Goal: Check status: Check status

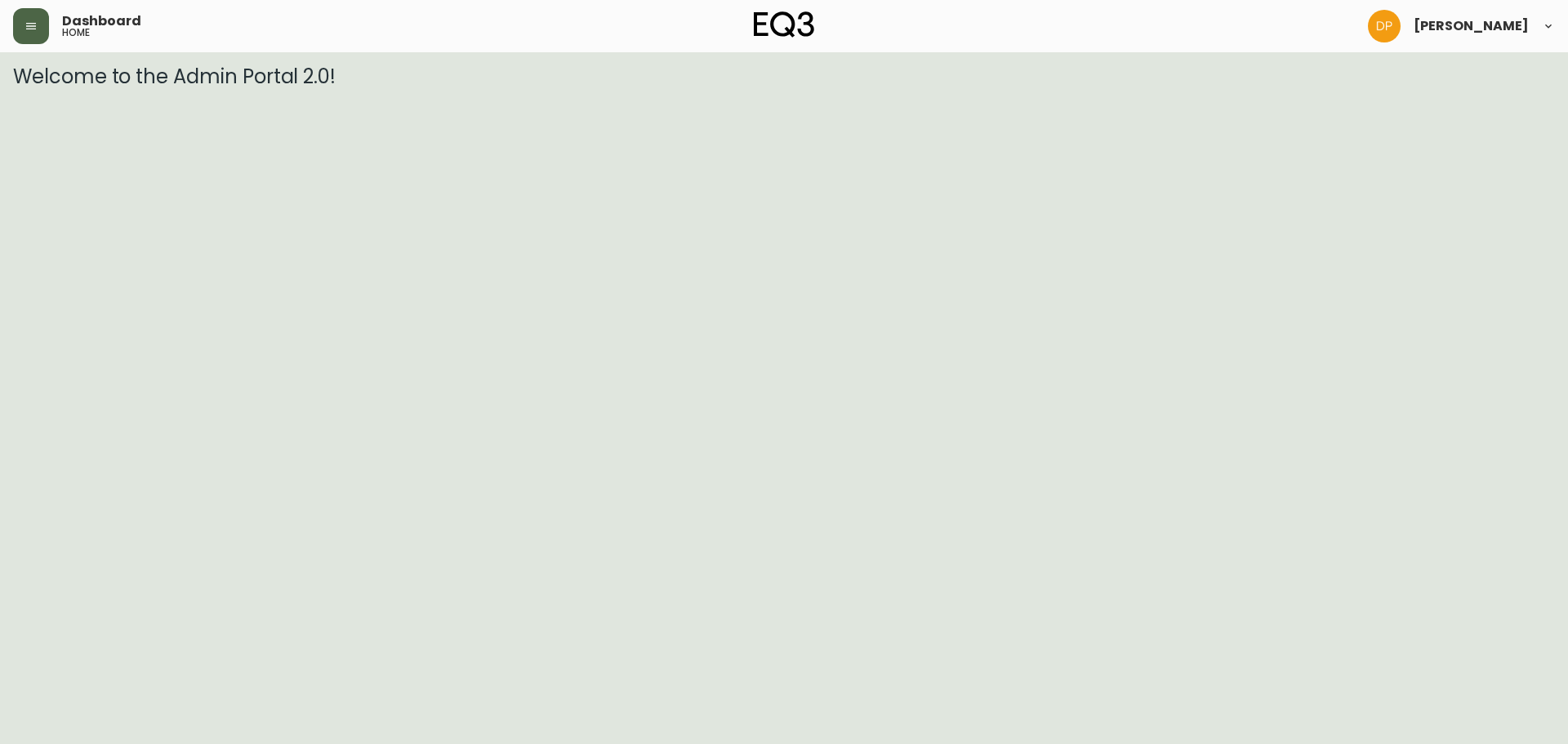
click at [20, 26] on button "button" at bounding box center [31, 26] width 36 height 36
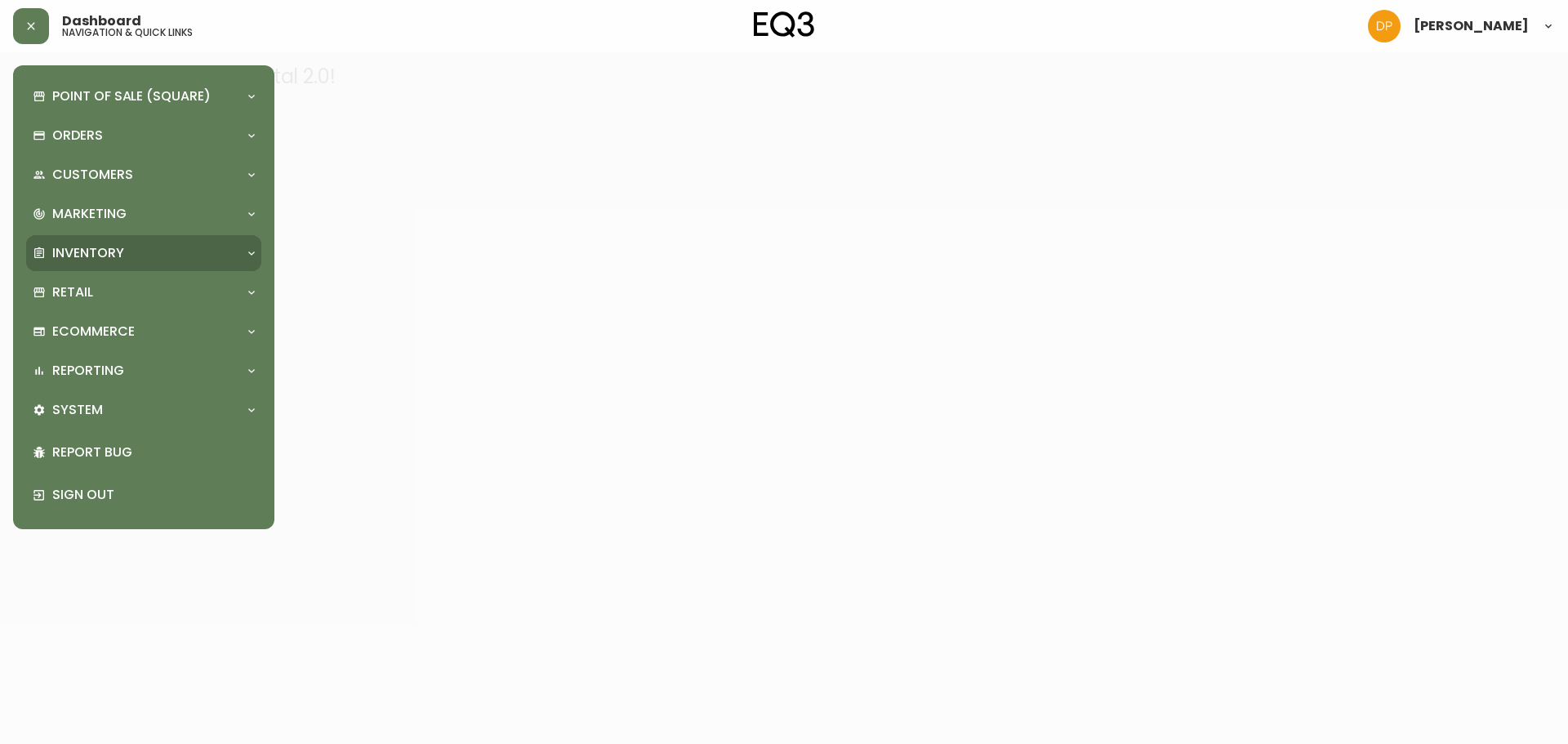
click at [123, 249] on p "Inventory" at bounding box center [88, 253] width 72 height 18
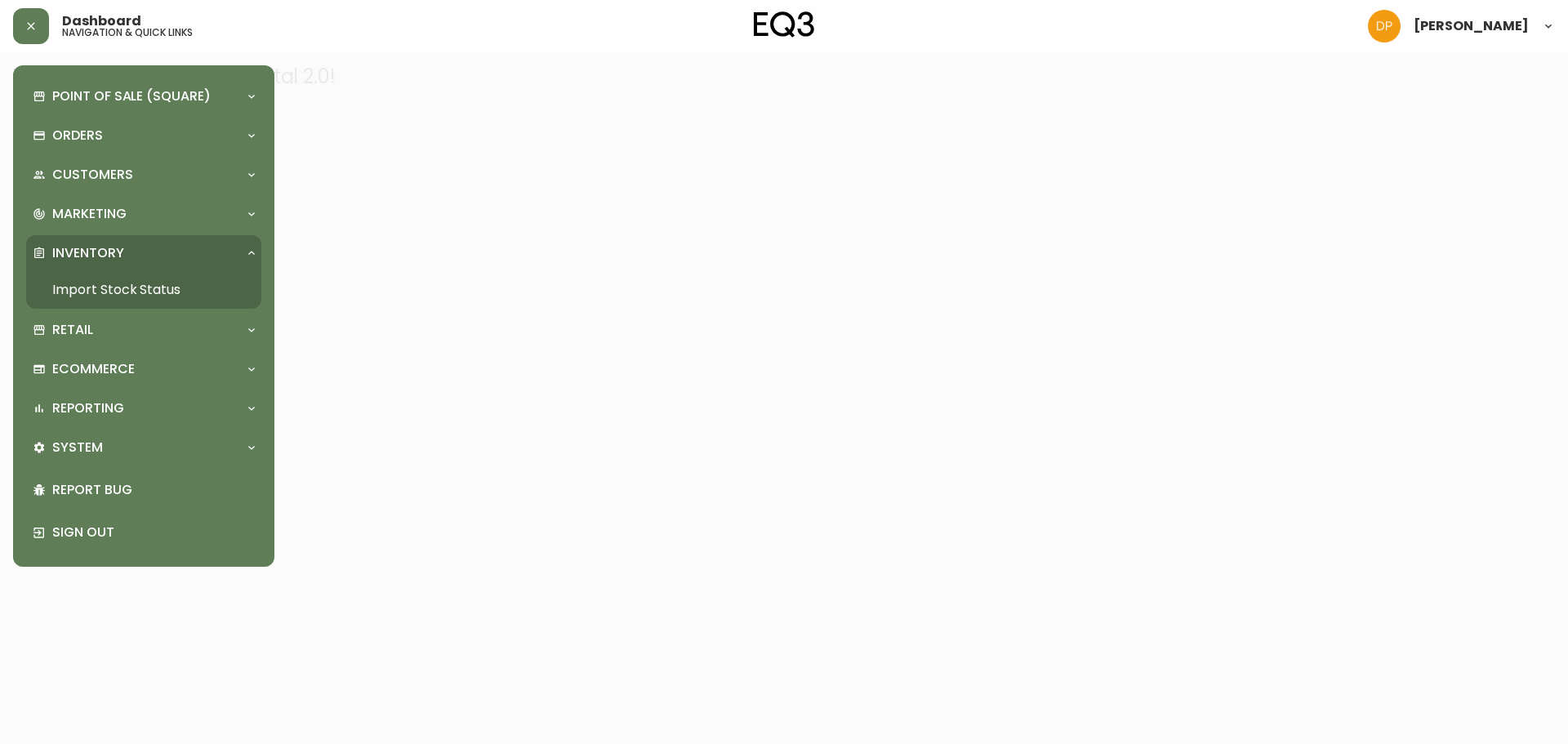
click at [132, 282] on link "Import Stock Status" at bounding box center [144, 291] width 235 height 38
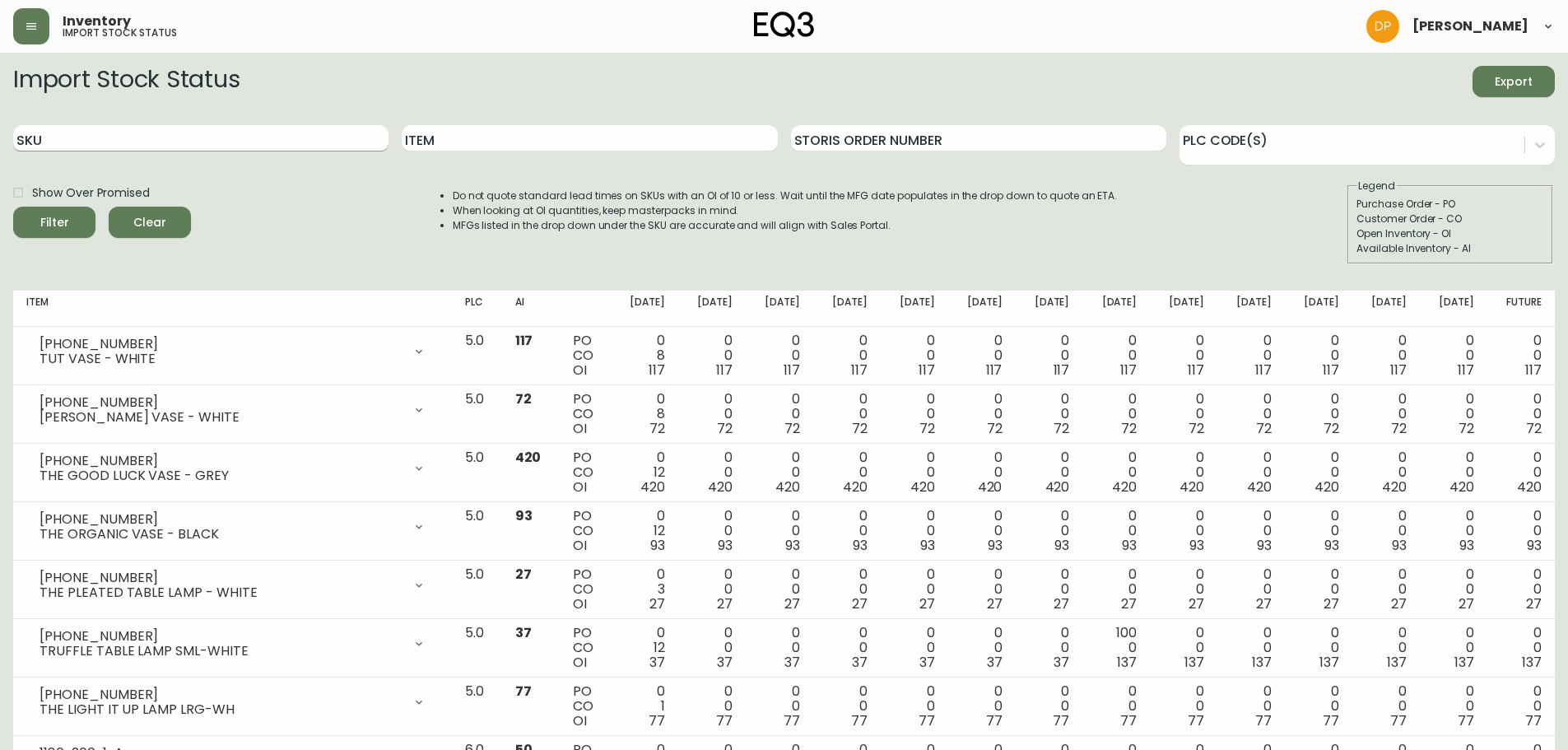
click at [184, 132] on input "SKU" at bounding box center [201, 139] width 376 height 27
paste input "[PHONE_NUMBER]"
type input "[PHONE_NUMBER]"
click at [37, 222] on span "Filter" at bounding box center [54, 222] width 56 height 21
